Goal: Task Accomplishment & Management: Manage account settings

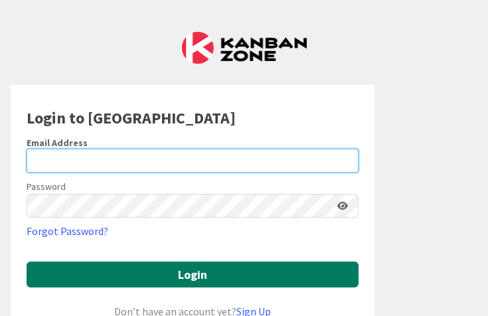
type input "[EMAIL_ADDRESS][DOMAIN_NAME]"
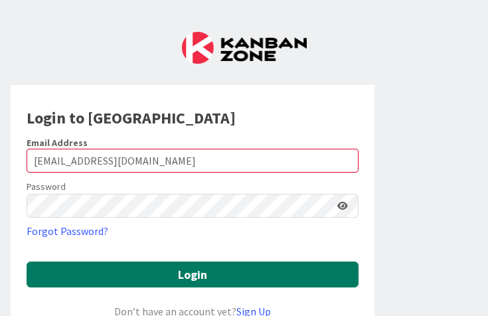
click at [183, 267] on button "Login" at bounding box center [193, 275] width 332 height 26
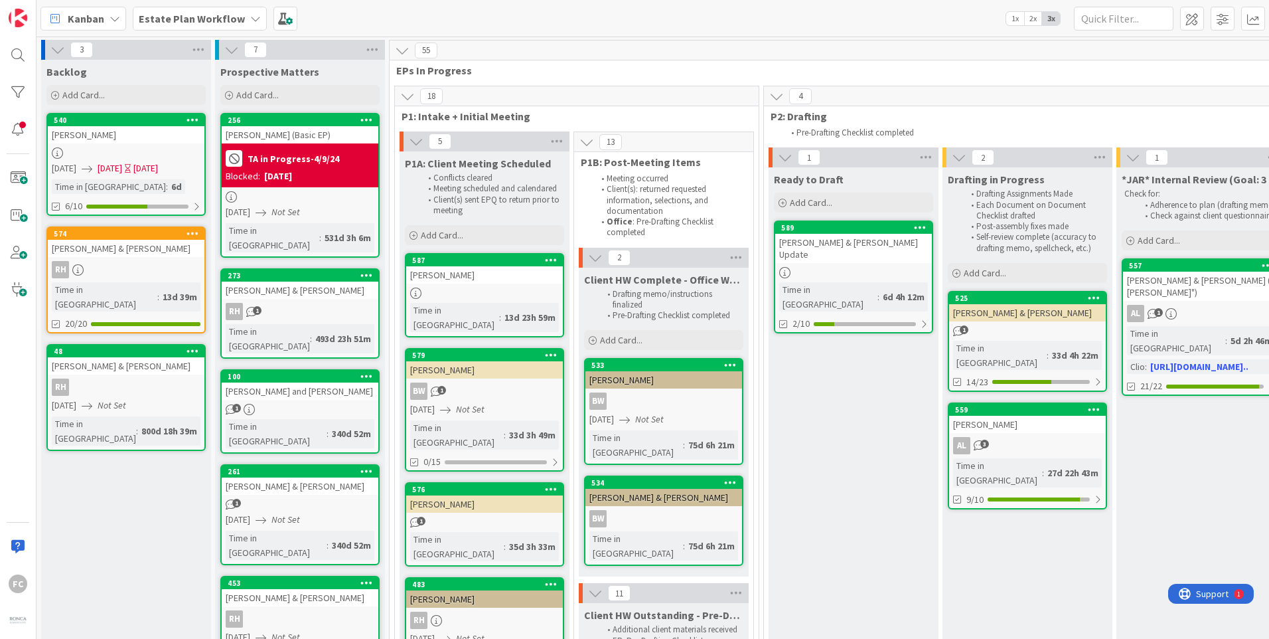
click at [229, 48] on icon at bounding box center [231, 49] width 15 height 15
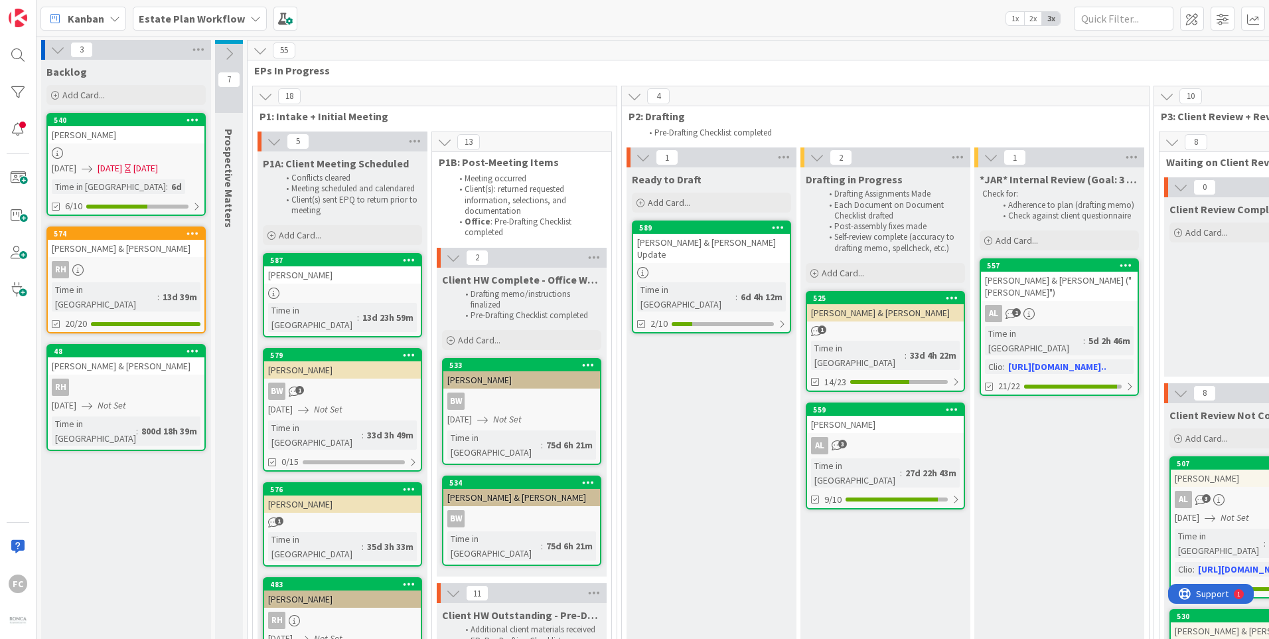
click at [229, 48] on icon at bounding box center [229, 53] width 15 height 15
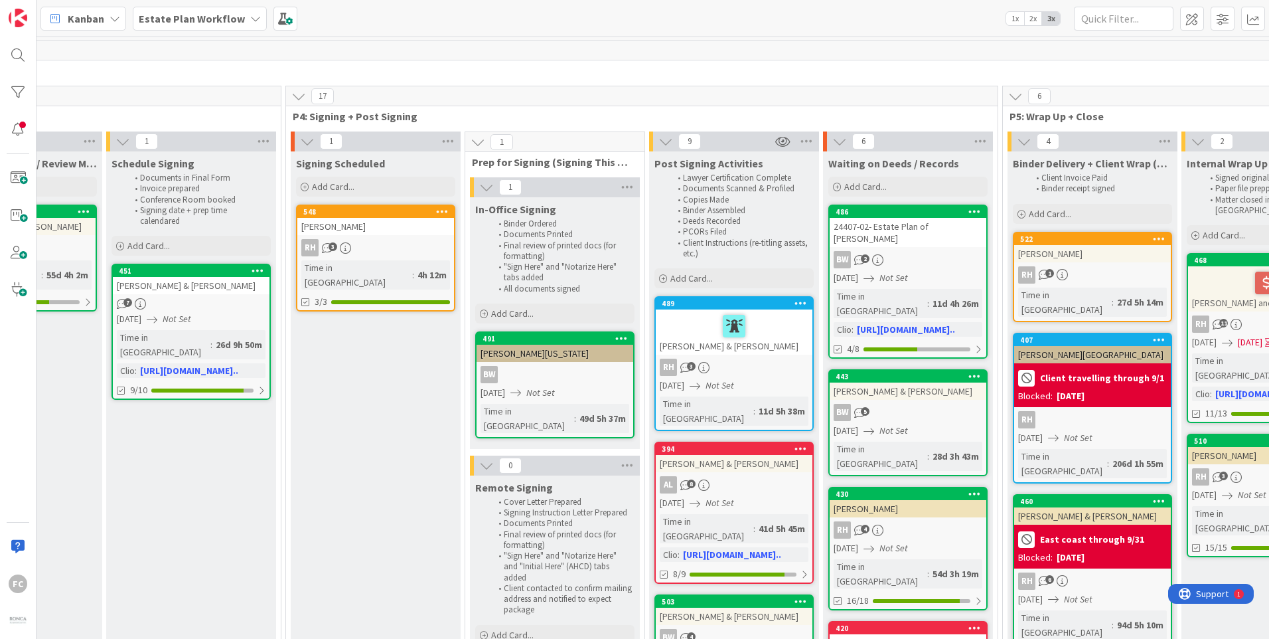
scroll to position [0, 1572]
